Goal: Task Accomplishment & Management: Use online tool/utility

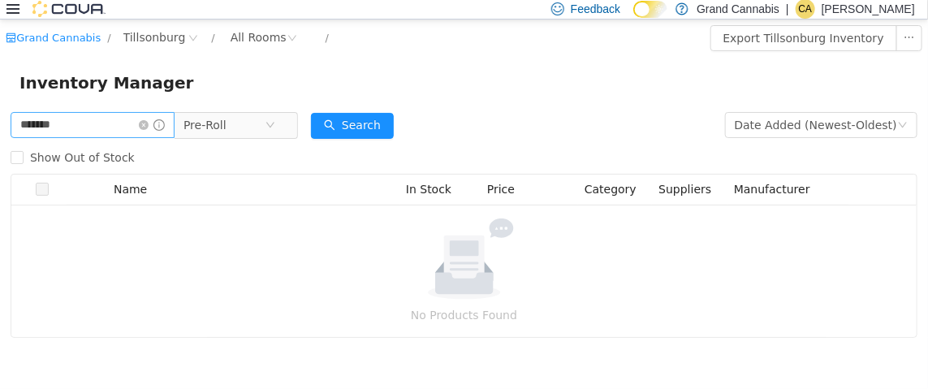
drag, startPoint x: 86, startPoint y: 126, endPoint x: 31, endPoint y: 127, distance: 55.2
click at [31, 127] on input "*******" at bounding box center [93, 124] width 164 height 26
type input "*****"
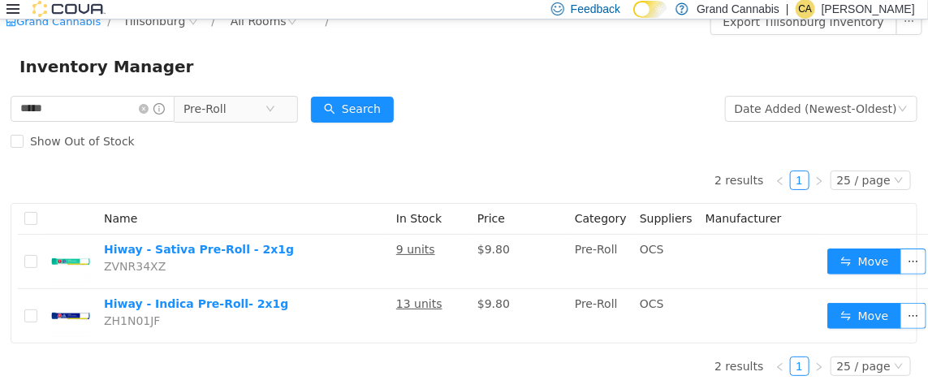
scroll to position [29, 0]
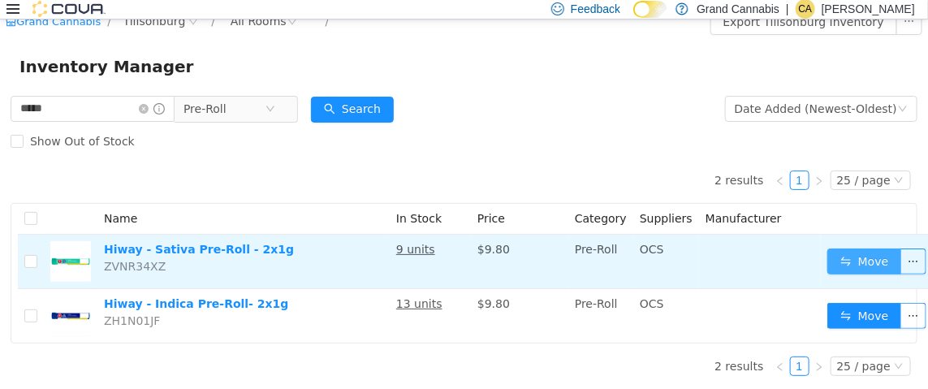
click at [863, 248] on button "Move" at bounding box center [864, 261] width 75 height 26
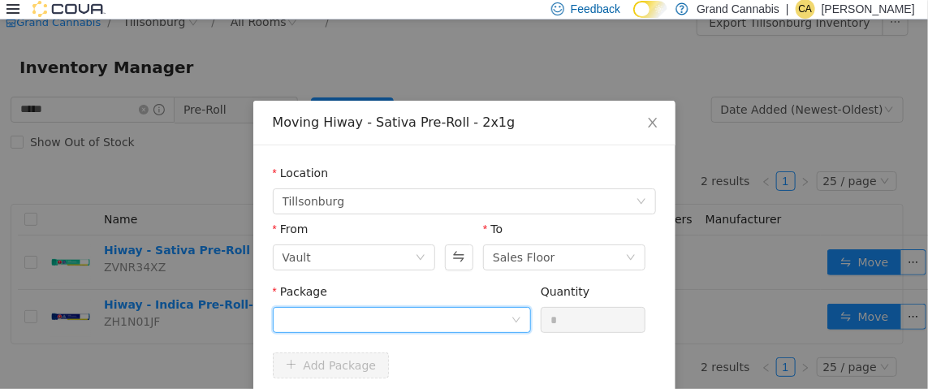
click at [343, 317] on div at bounding box center [397, 319] width 228 height 24
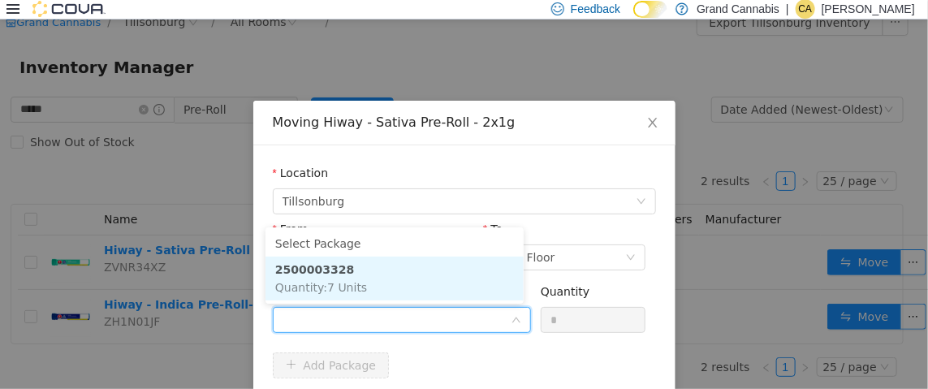
click at [354, 283] on span "Quantity : 7 Units" at bounding box center [321, 286] width 92 height 13
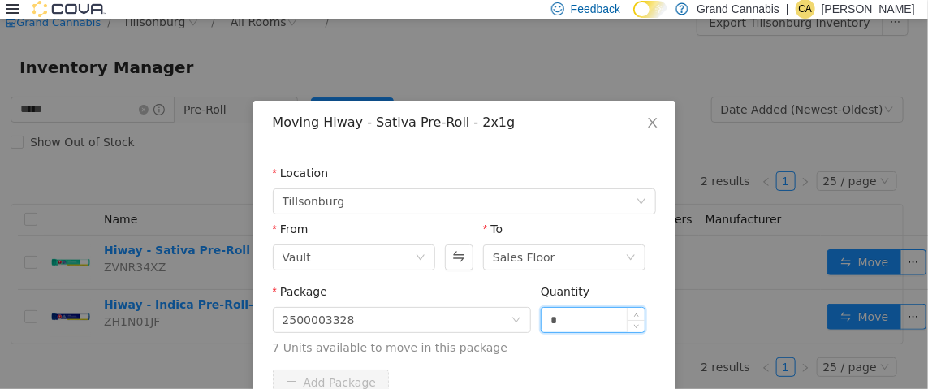
click at [571, 311] on input "*" at bounding box center [594, 319] width 104 height 24
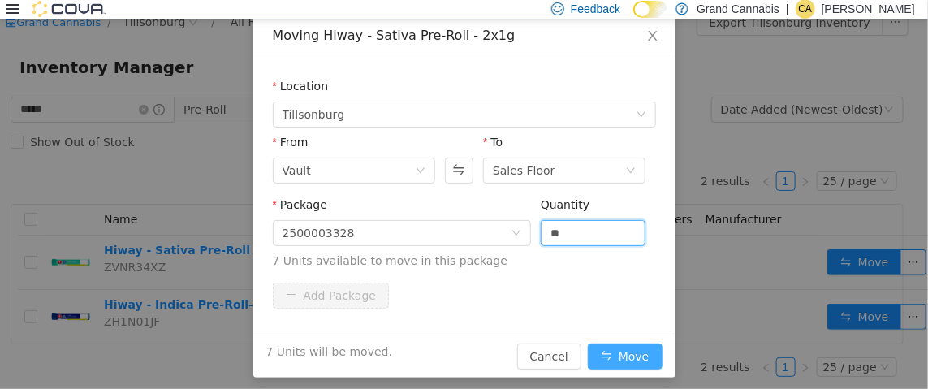
scroll to position [93, 0]
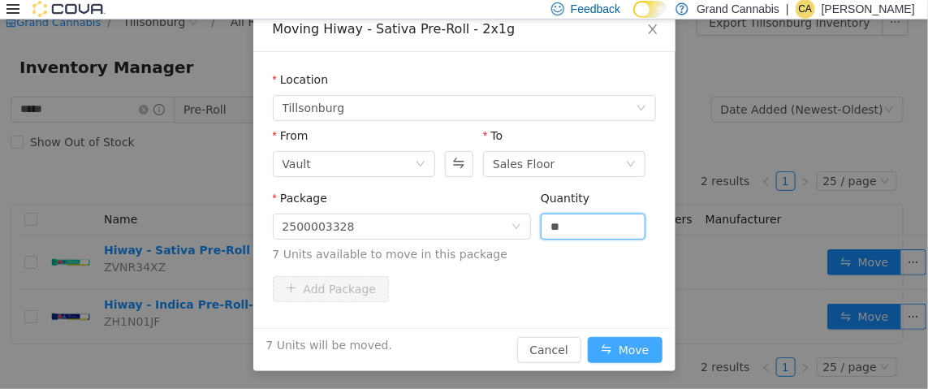
type input "*"
click at [627, 343] on button "Move" at bounding box center [625, 349] width 75 height 26
